Goal: Transaction & Acquisition: Purchase product/service

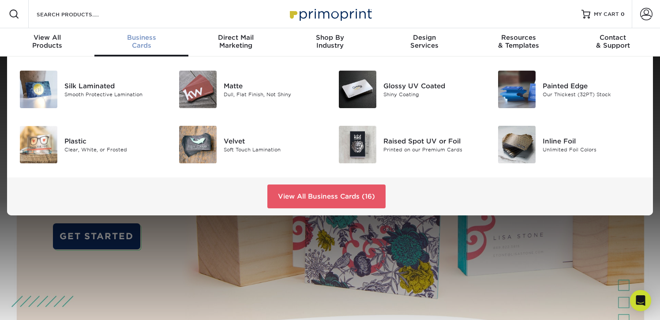
click at [136, 40] on span "Business" at bounding box center [141, 38] width 94 height 8
click at [333, 197] on link "View All Business Cards (16)" at bounding box center [326, 196] width 118 height 24
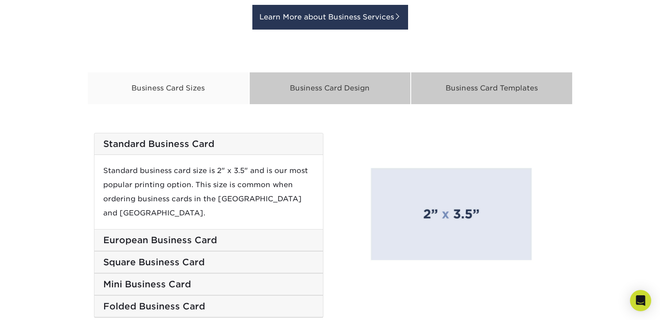
scroll to position [1415, 0]
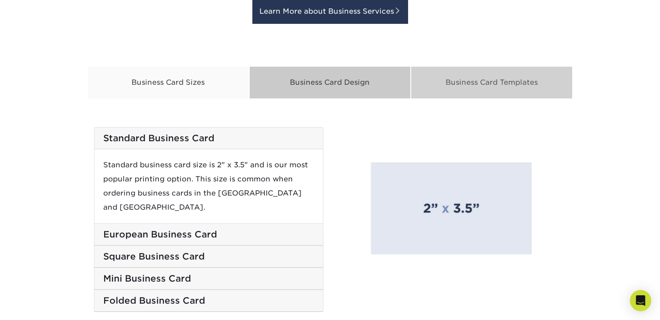
click at [505, 90] on div "Business Card Templates" at bounding box center [492, 82] width 162 height 33
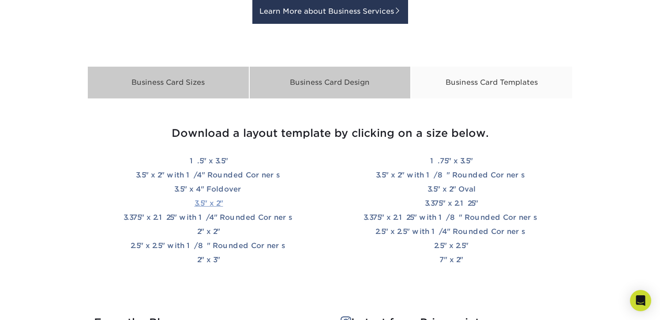
click at [209, 203] on link "3.5" x 2"" at bounding box center [209, 203] width 29 height 8
